Goal: Navigation & Orientation: Find specific page/section

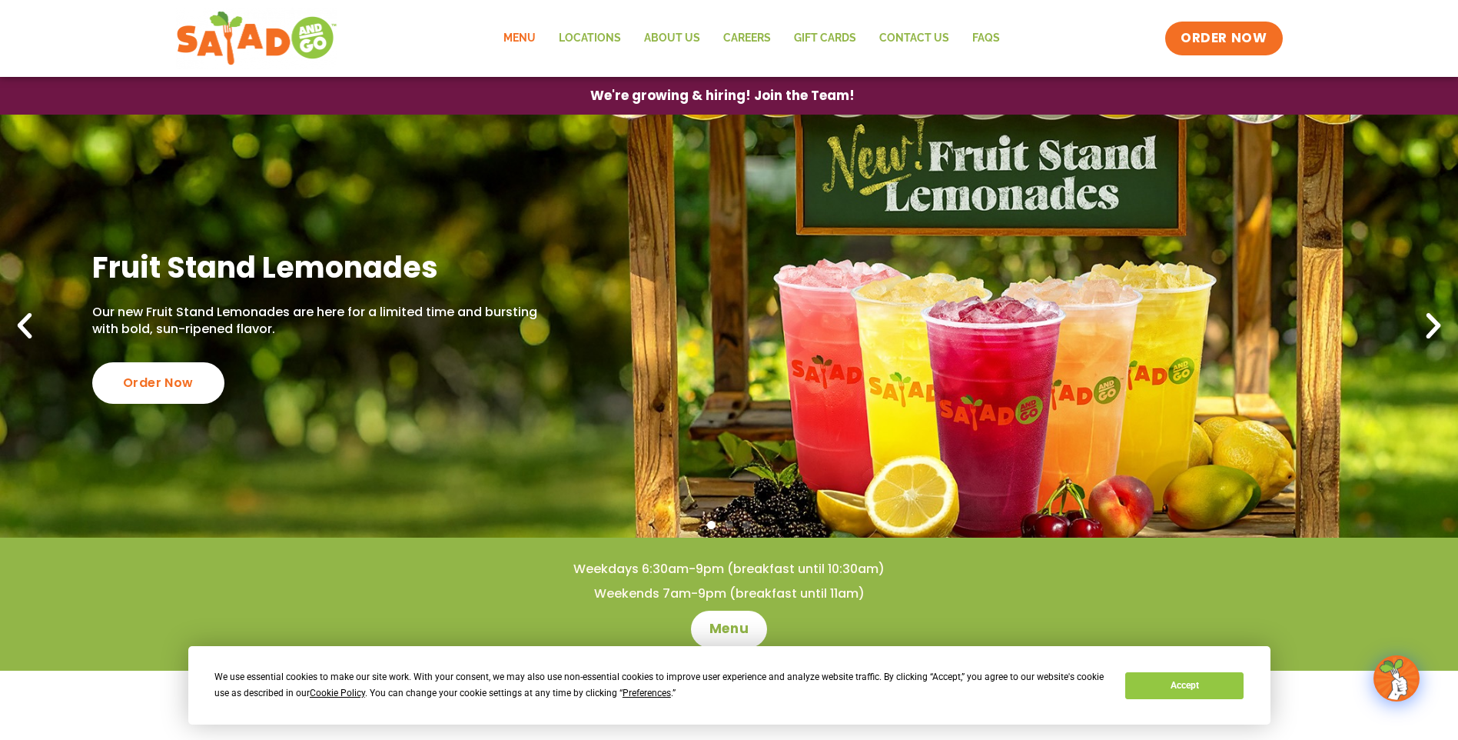
click at [536, 35] on link "Menu" at bounding box center [519, 38] width 55 height 35
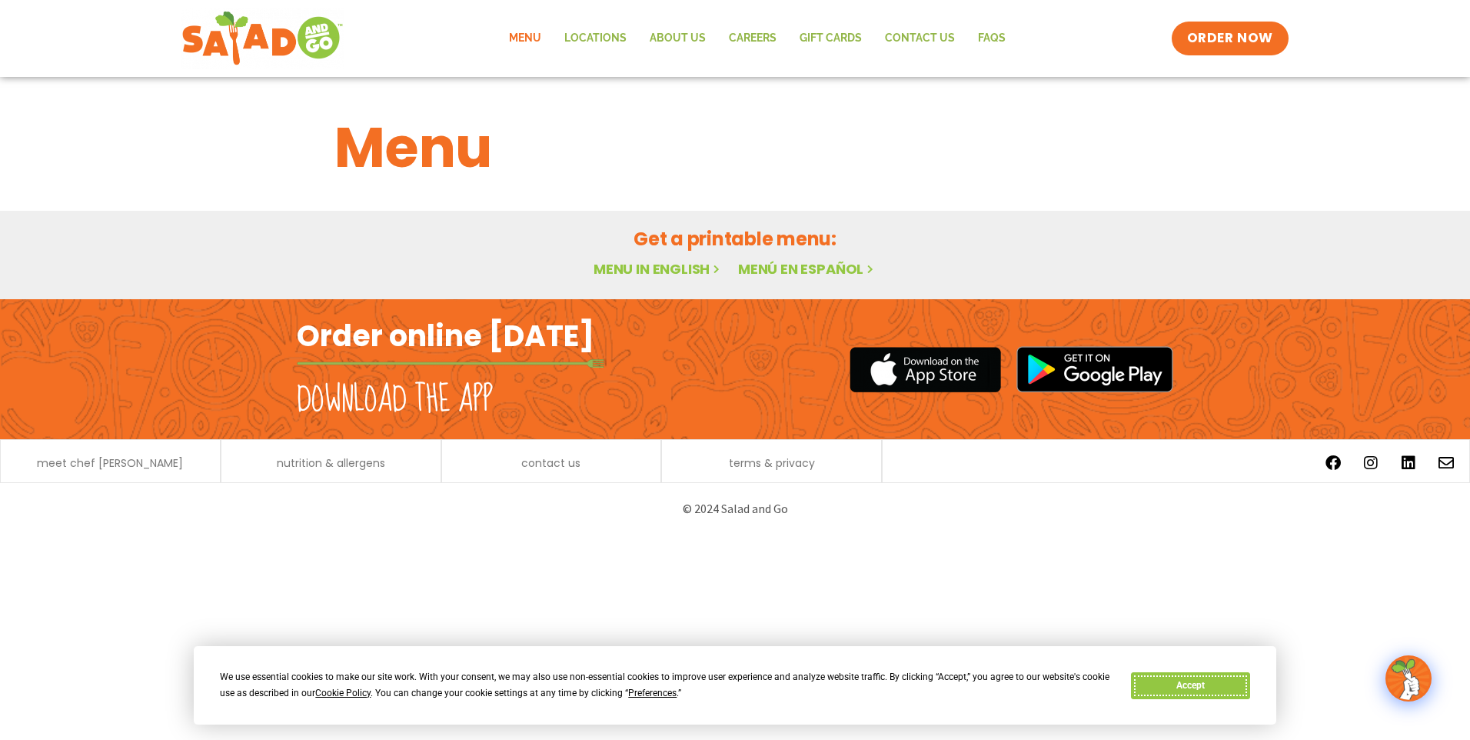
click at [1228, 693] on button "Accept" at bounding box center [1190, 685] width 118 height 27
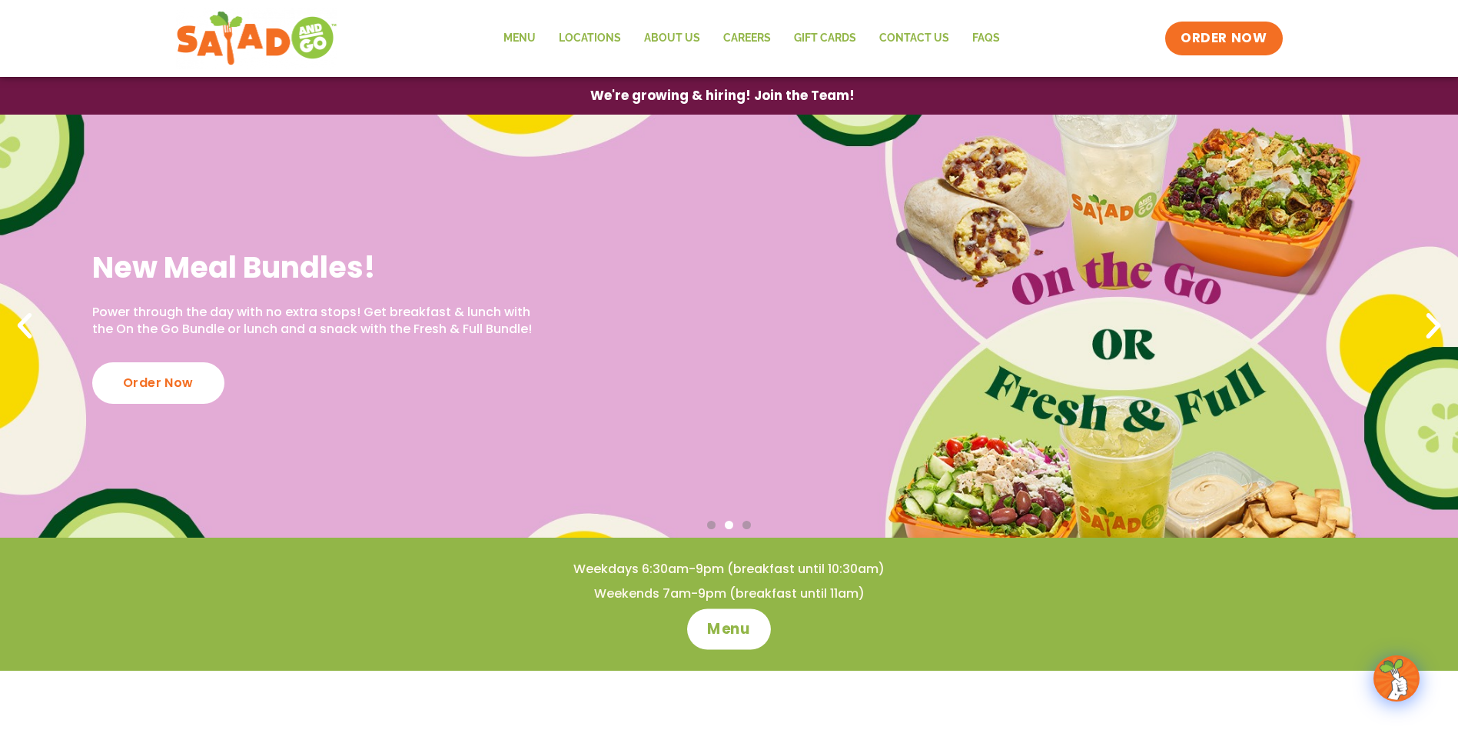
click at [727, 627] on span "Menu" at bounding box center [729, 629] width 44 height 20
